Goal: Task Accomplishment & Management: Manage account settings

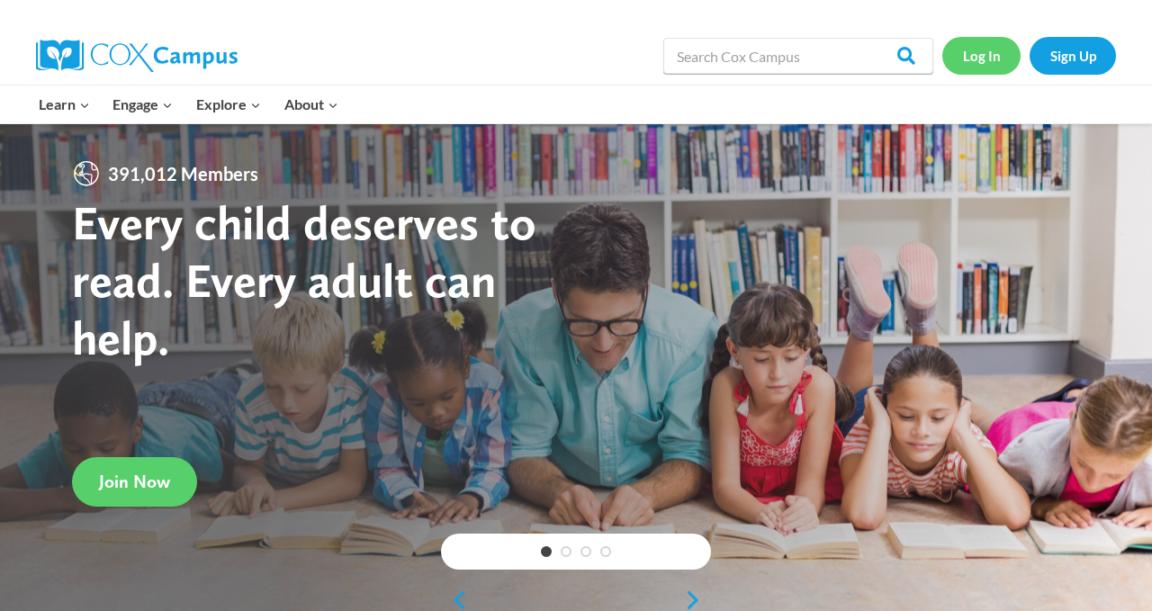
click at [1008, 54] on link "Log In" at bounding box center [982, 55] width 78 height 37
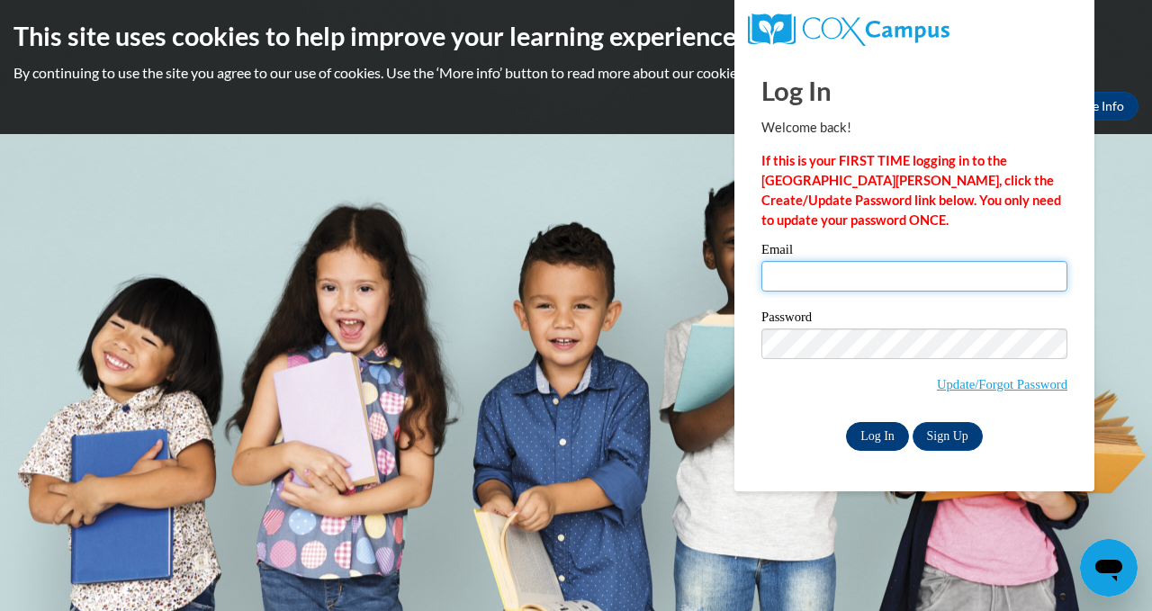
type input "klockett@greenfield.k12.wi.us"
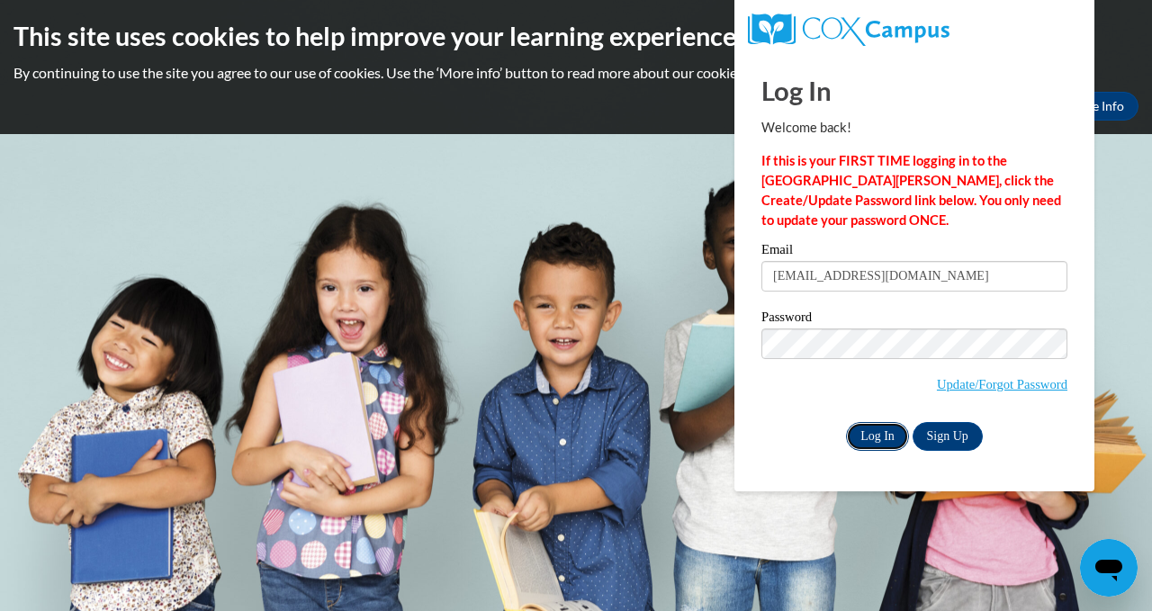
click at [895, 431] on input "Log In" at bounding box center [877, 436] width 63 height 29
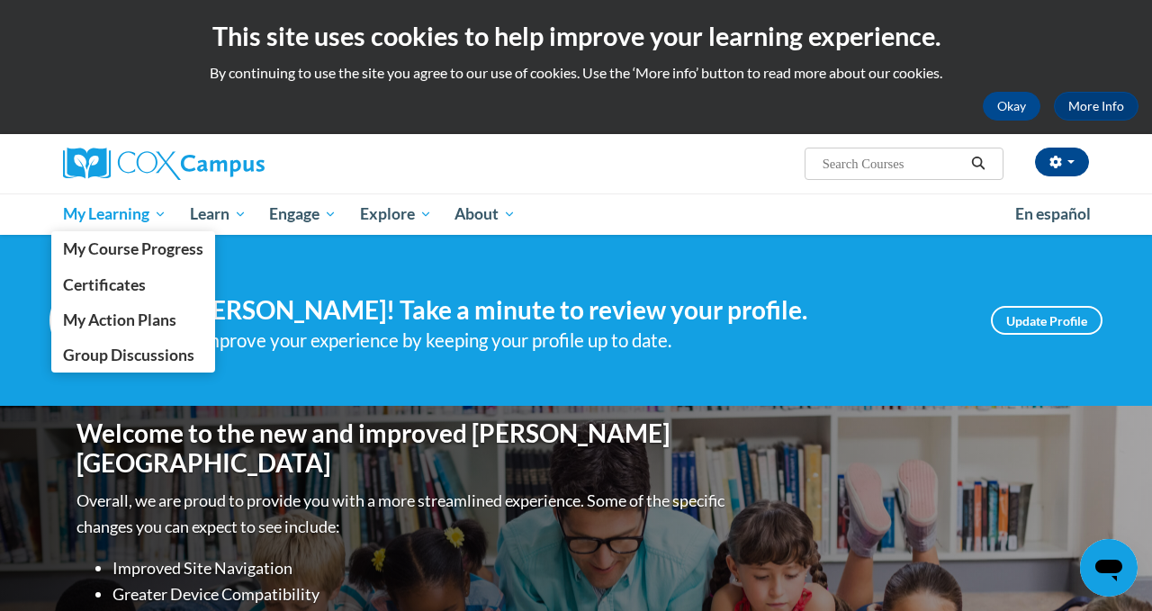
click at [122, 213] on span "My Learning" at bounding box center [115, 214] width 104 height 22
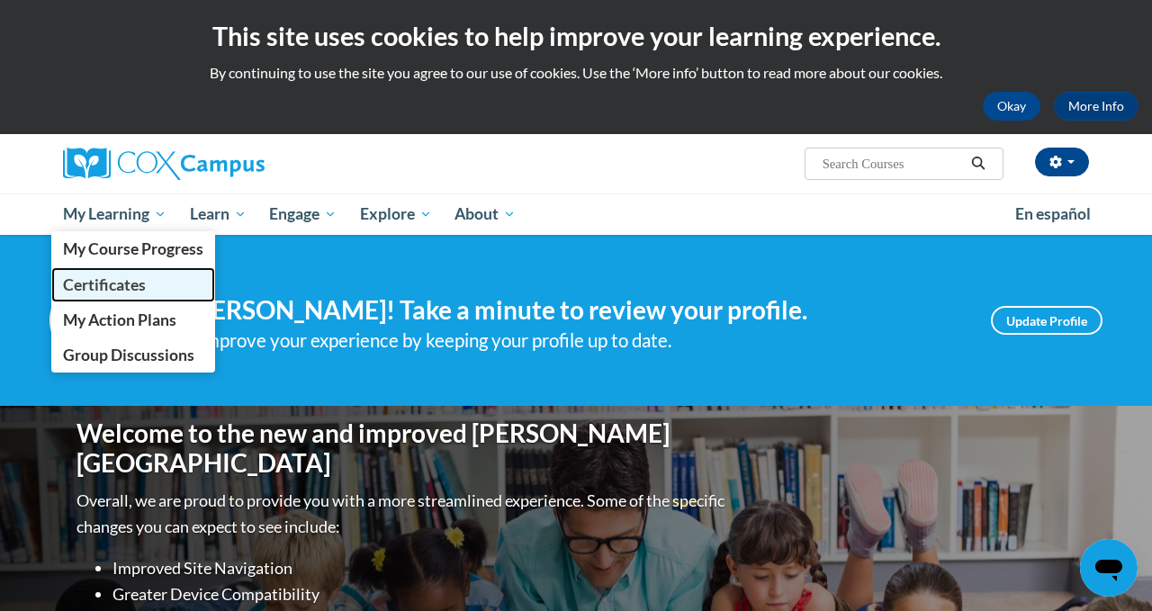
click at [125, 283] on span "Certificates" at bounding box center [104, 284] width 83 height 19
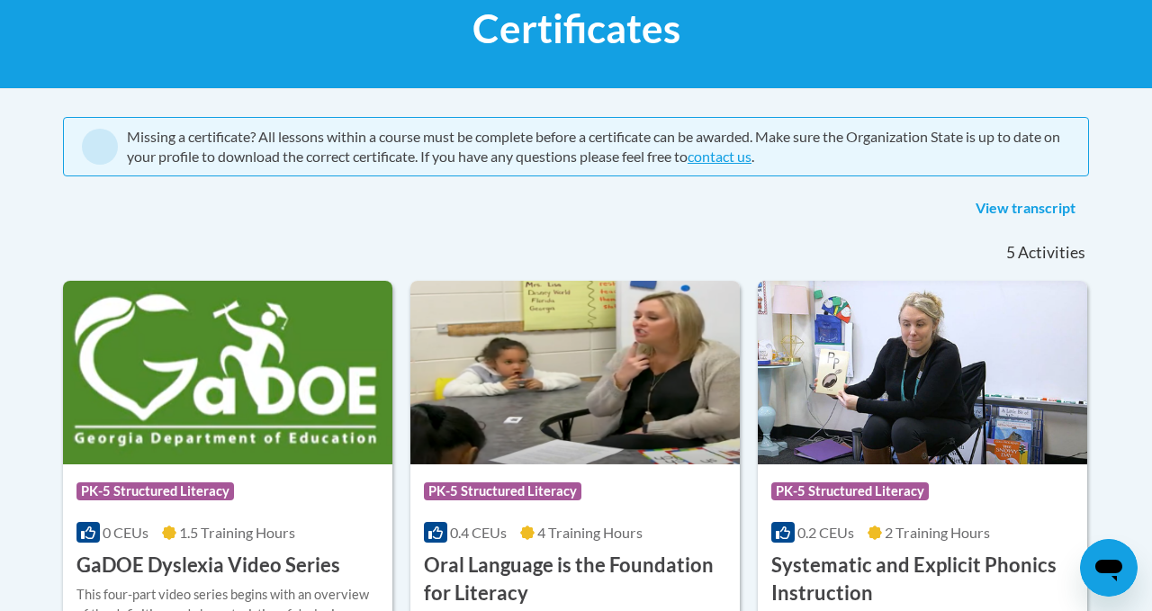
scroll to position [140, 0]
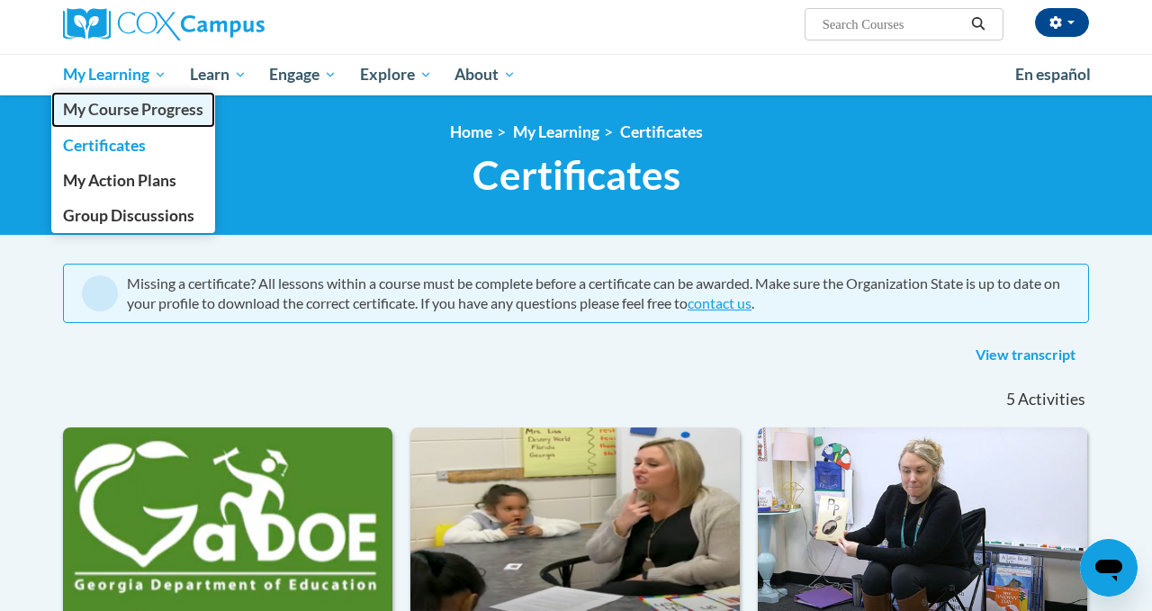
click at [150, 103] on span "My Course Progress" at bounding box center [133, 109] width 140 height 19
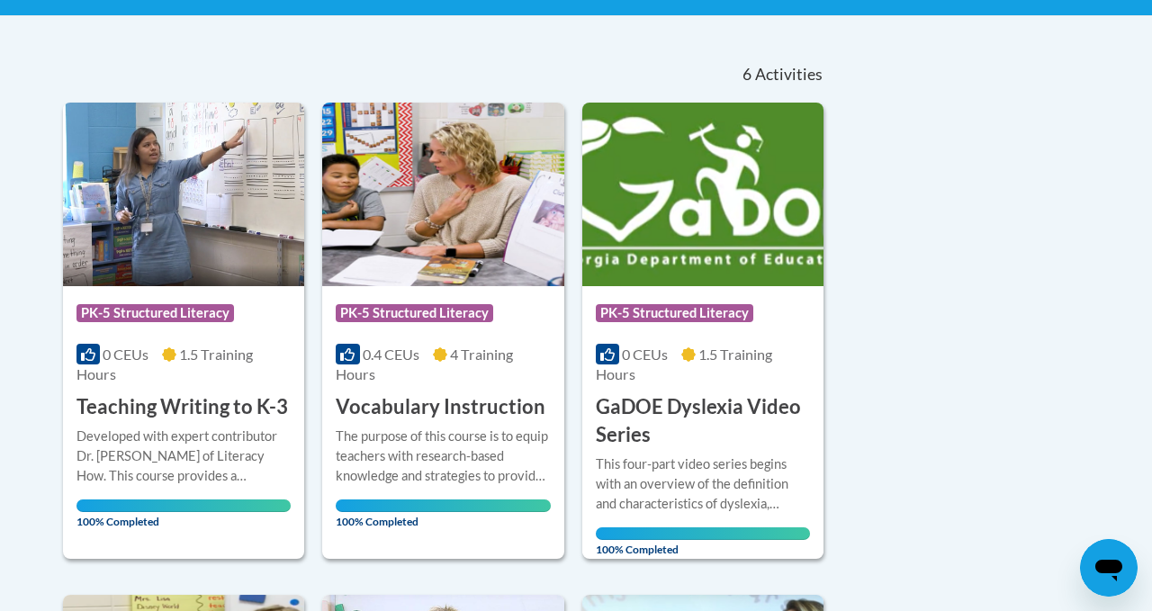
scroll to position [356, 0]
